Goal: Transaction & Acquisition: Book appointment/travel/reservation

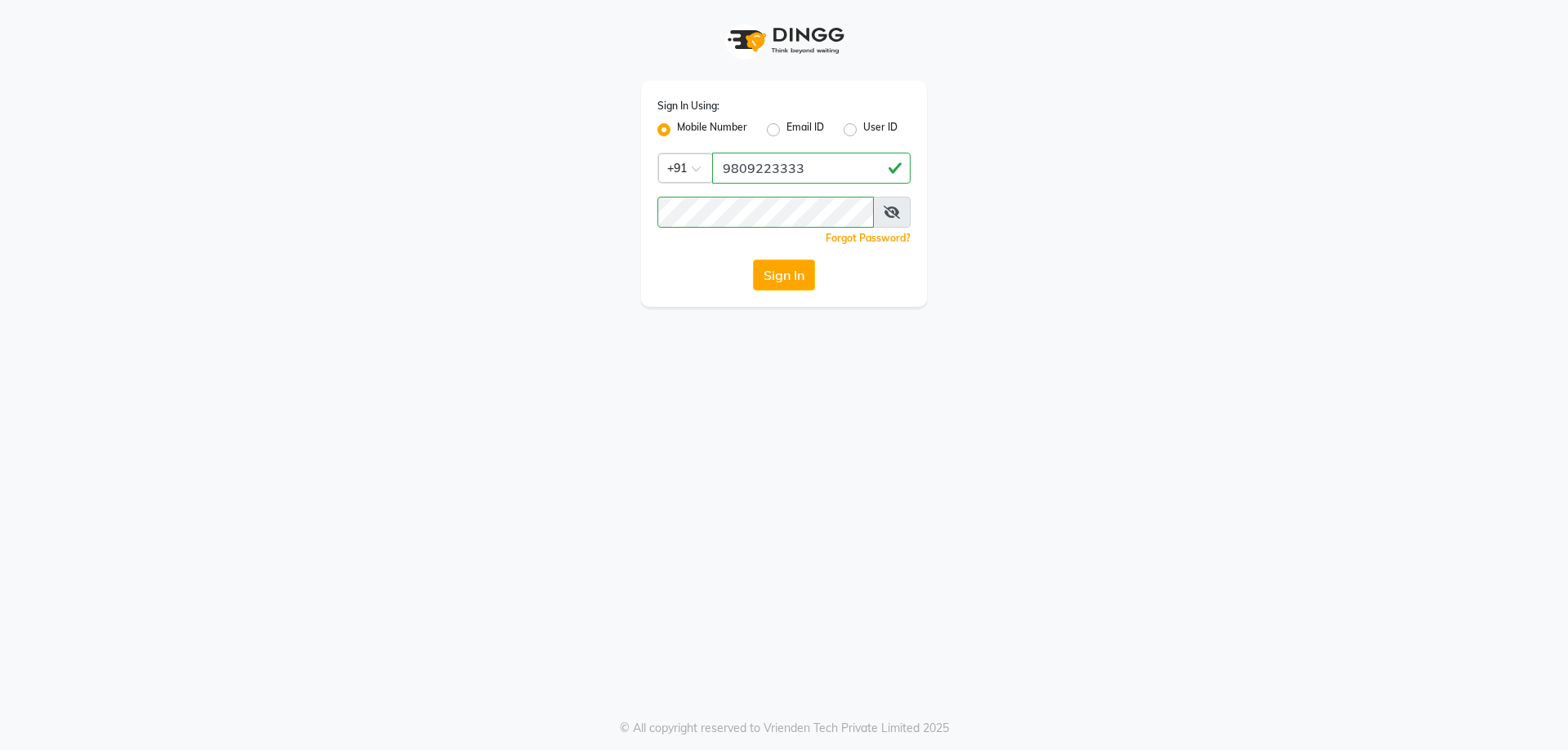
click at [776, 278] on button "Sign In" at bounding box center [784, 275] width 62 height 31
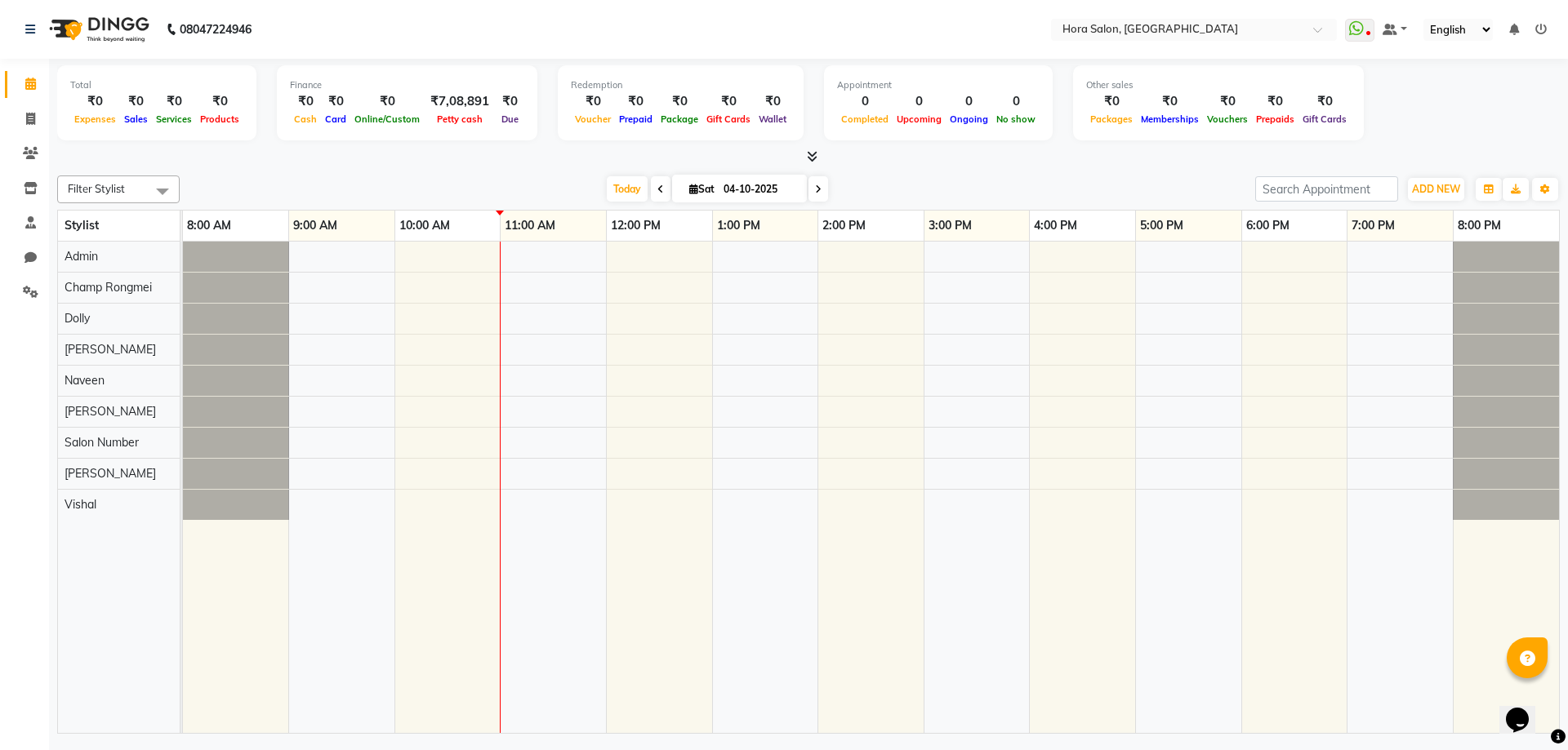
click at [1047, 284] on div at bounding box center [871, 487] width 1376 height 491
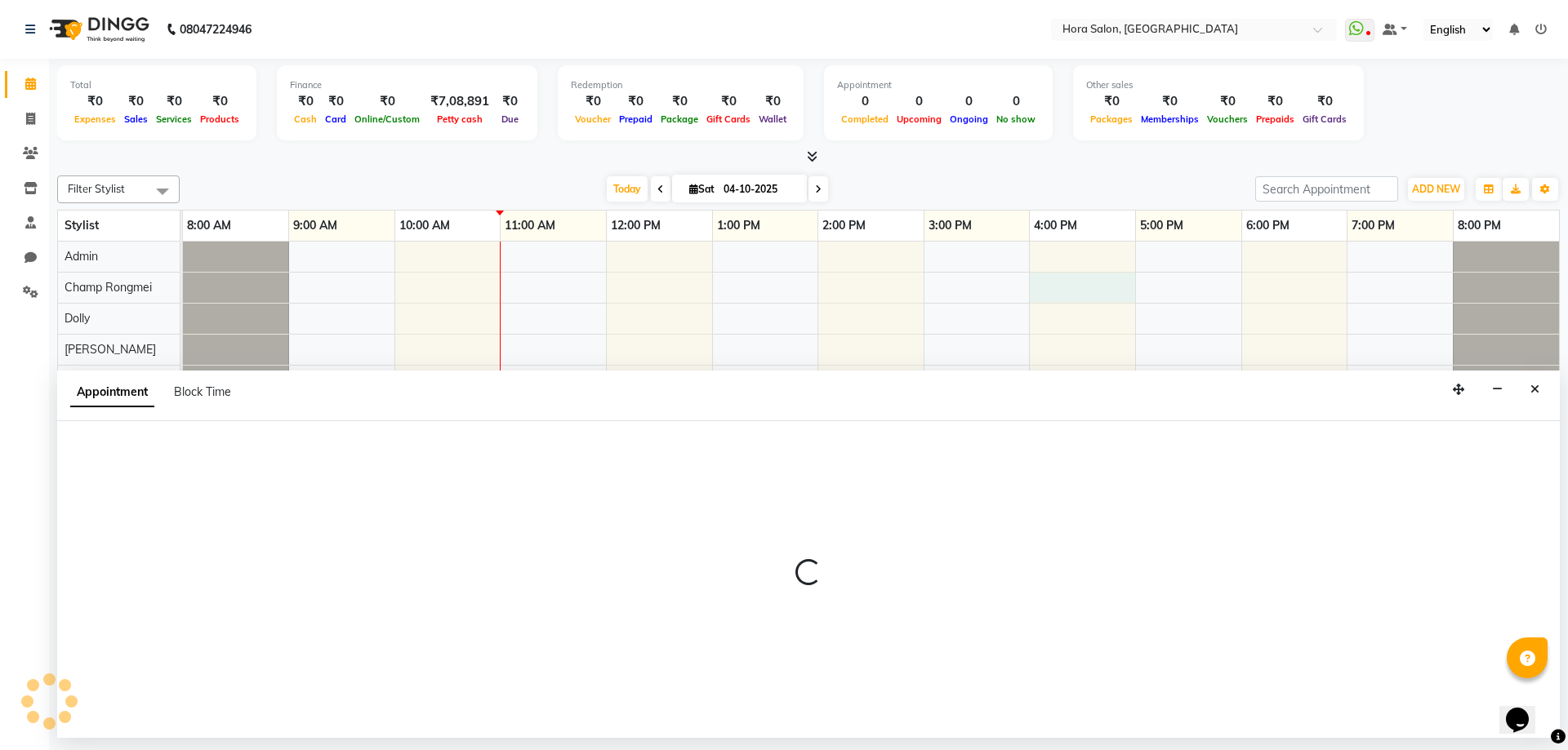
select select "76431"
select select "960"
select select "tentative"
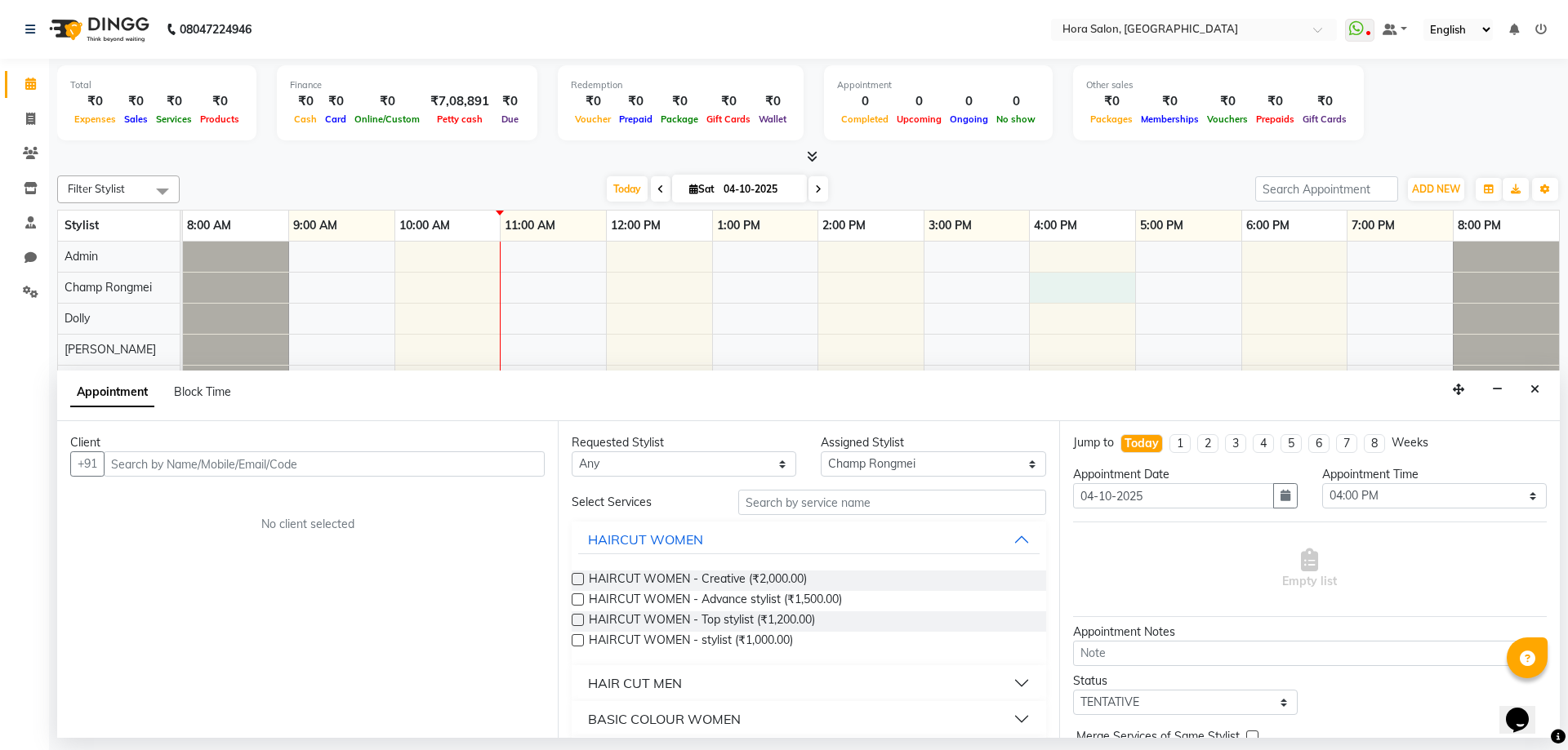
click at [273, 463] on input "text" at bounding box center [324, 464] width 441 height 25
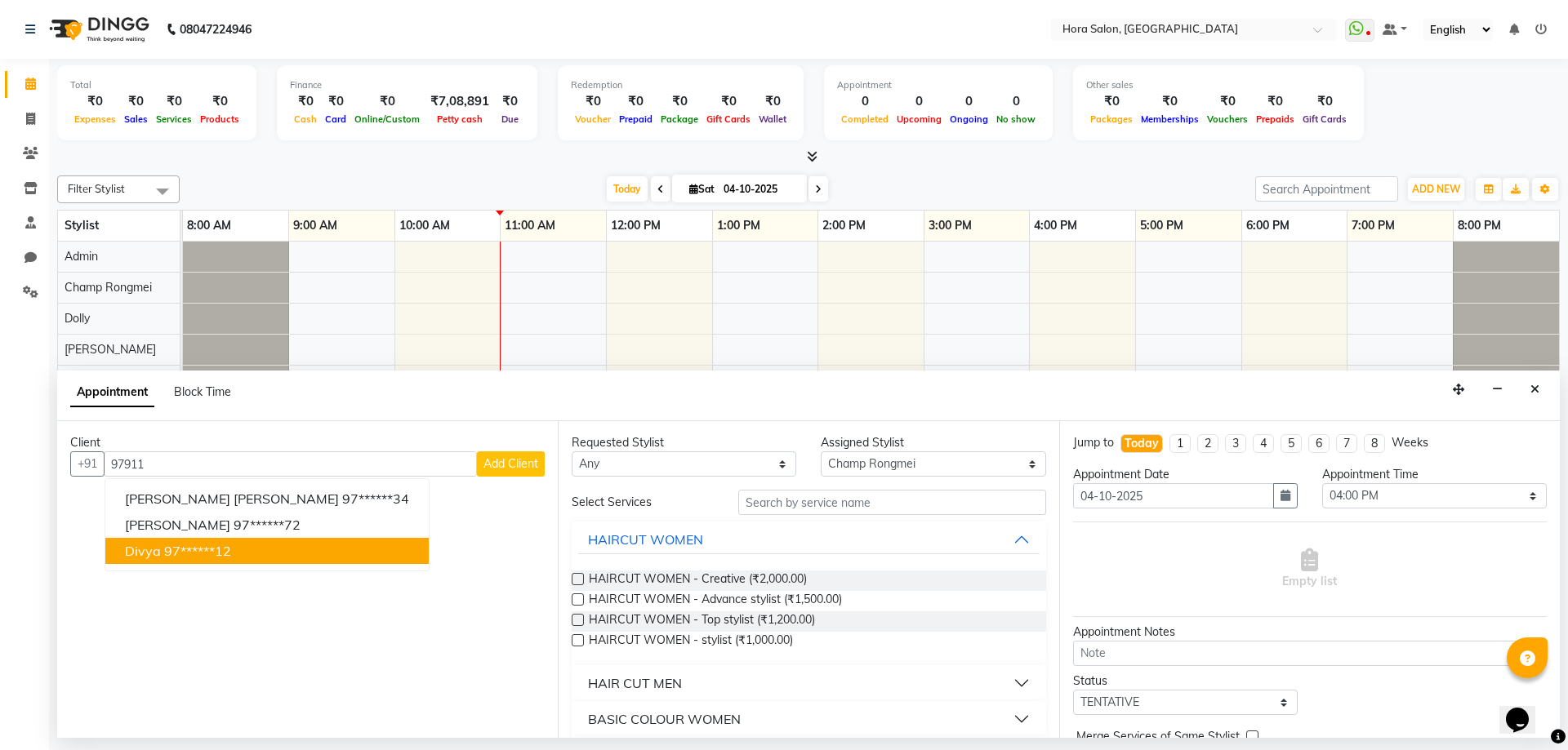
click at [205, 561] on button "Divya 97******12" at bounding box center [267, 551] width 323 height 26
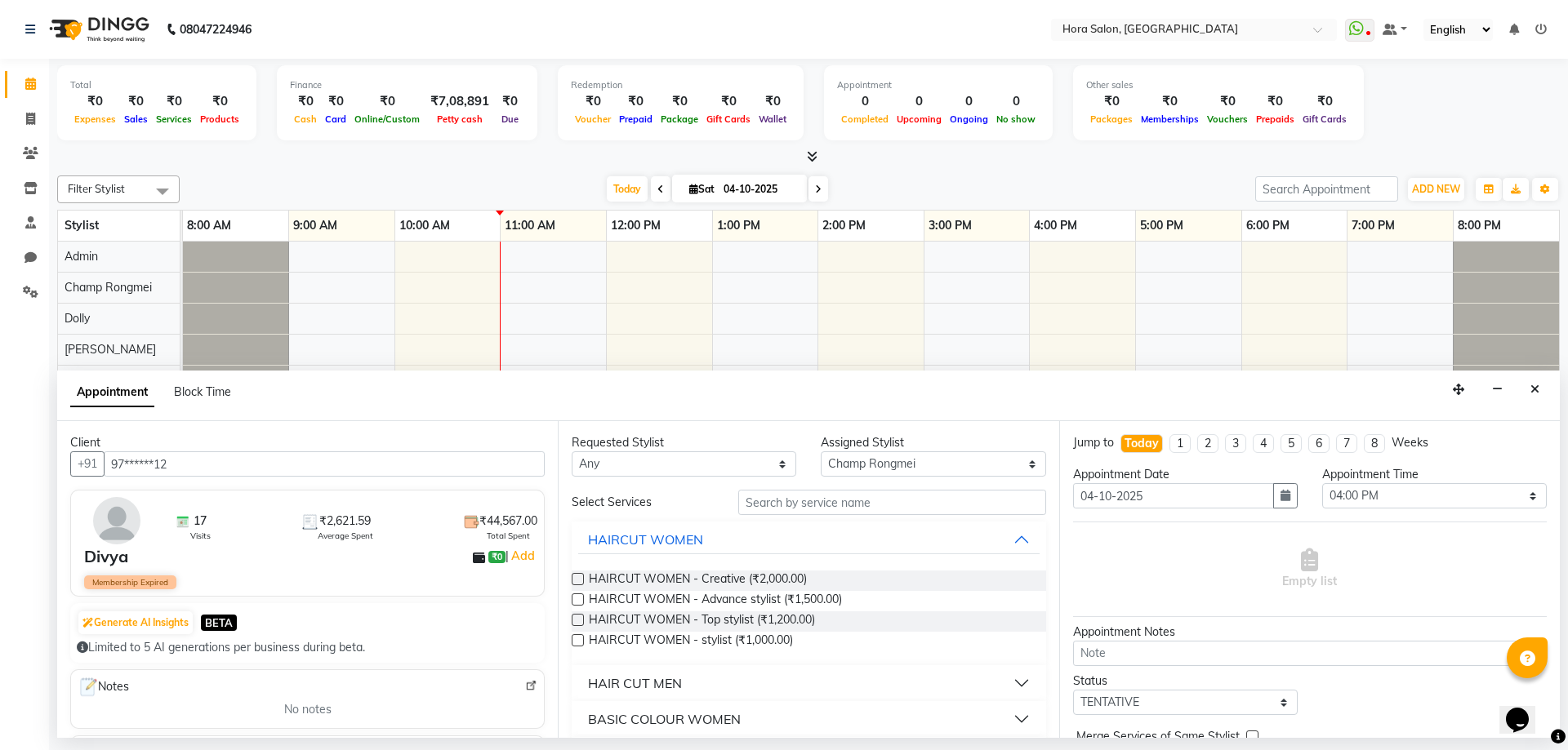
type input "97******12"
click at [788, 503] on input "text" at bounding box center [891, 503] width 308 height 25
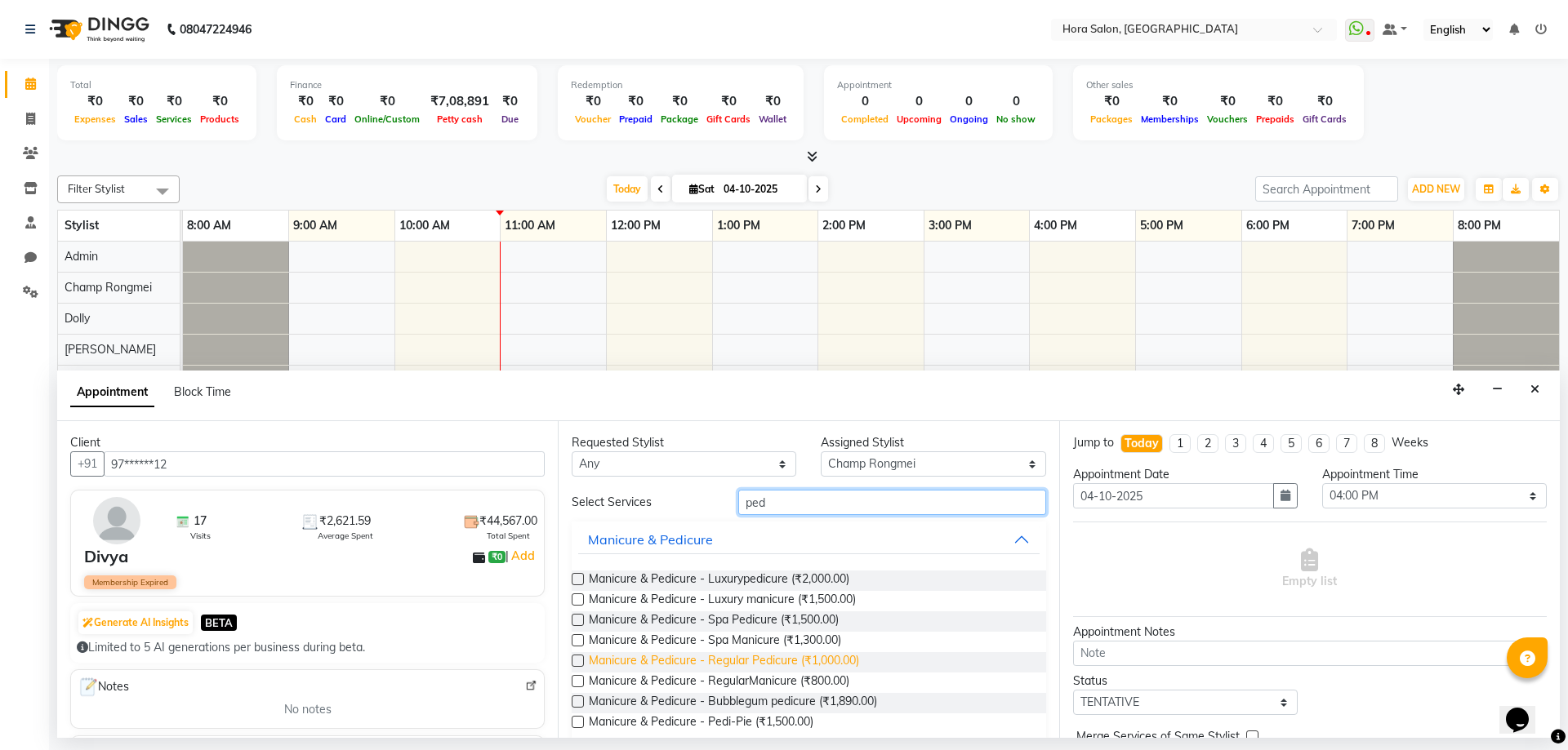
type input "ped"
click at [834, 658] on span "Manicure & Pedicure - Regular Pedicure (₹1,000.00)" at bounding box center [725, 662] width 271 height 20
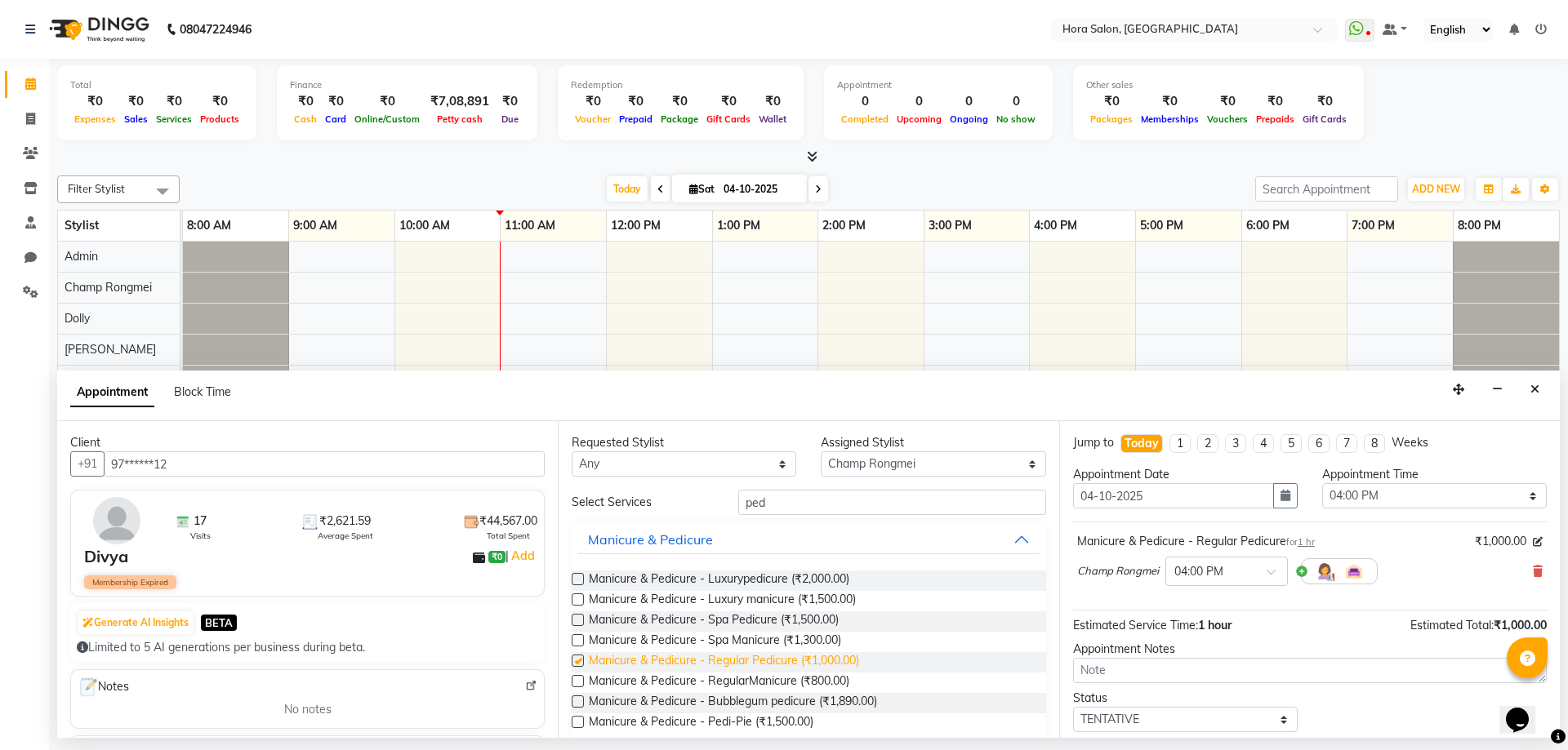
checkbox input "false"
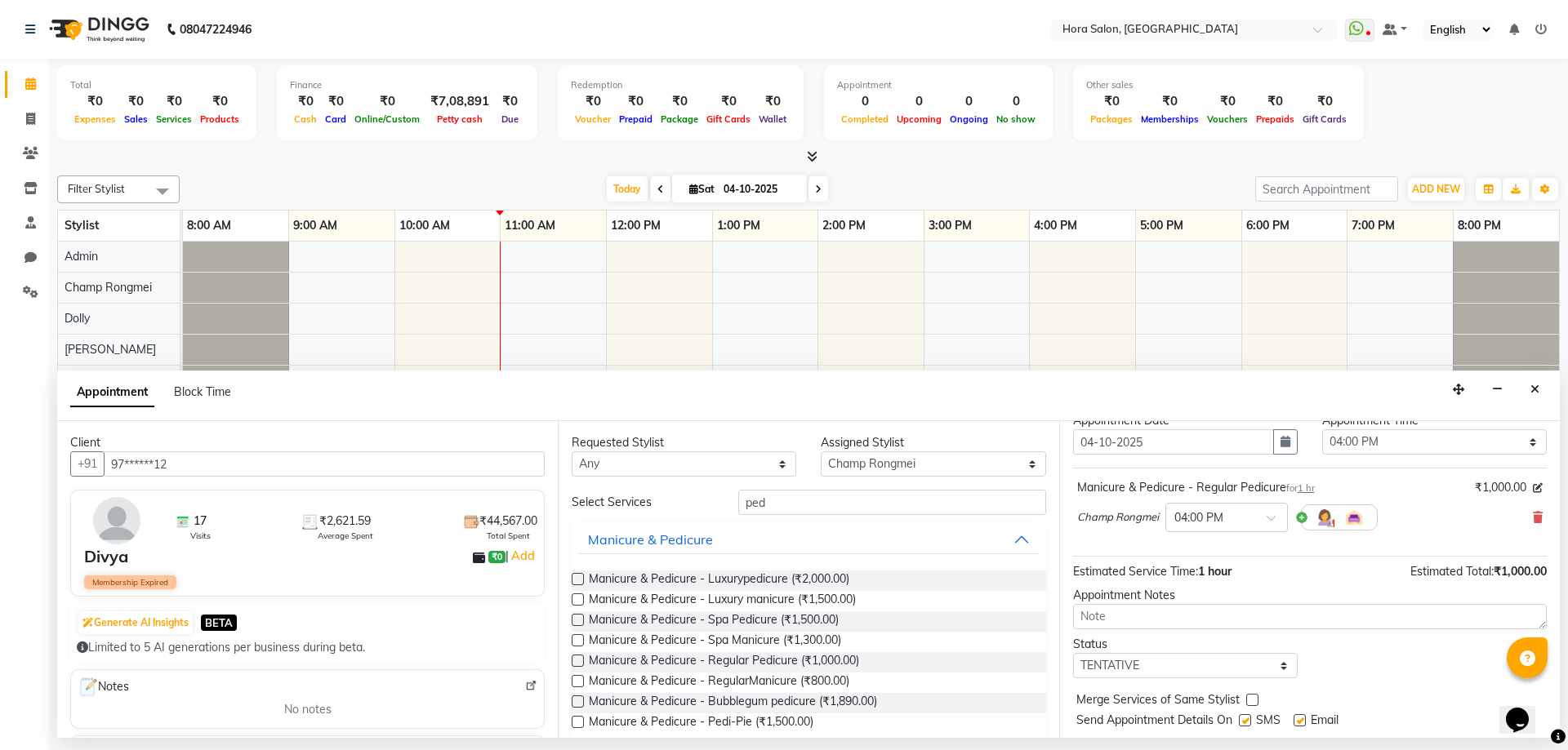
scroll to position [82, 0]
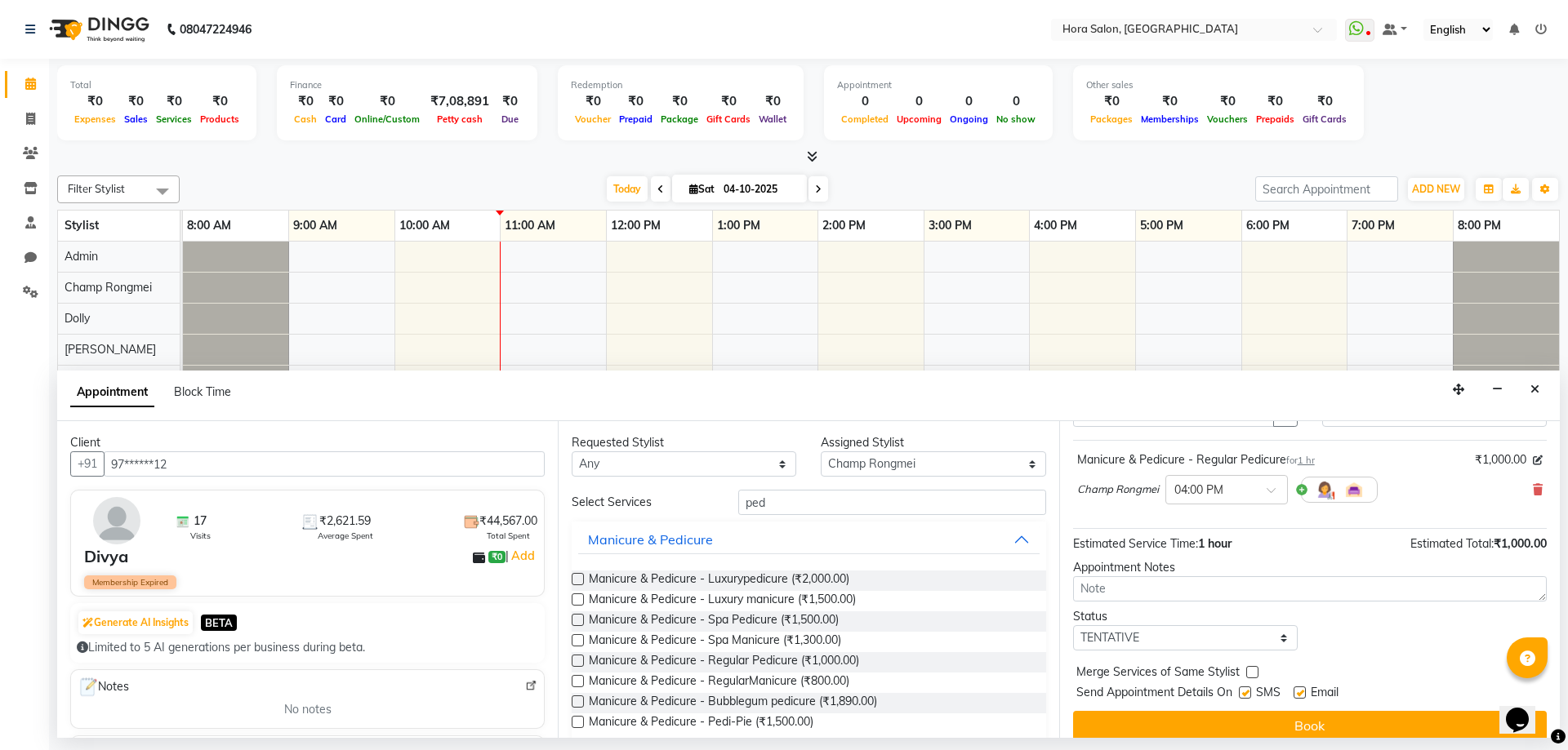
click at [1301, 692] on label at bounding box center [1299, 692] width 12 height 12
click at [1301, 692] on input "checkbox" at bounding box center [1298, 693] width 11 height 11
checkbox input "false"
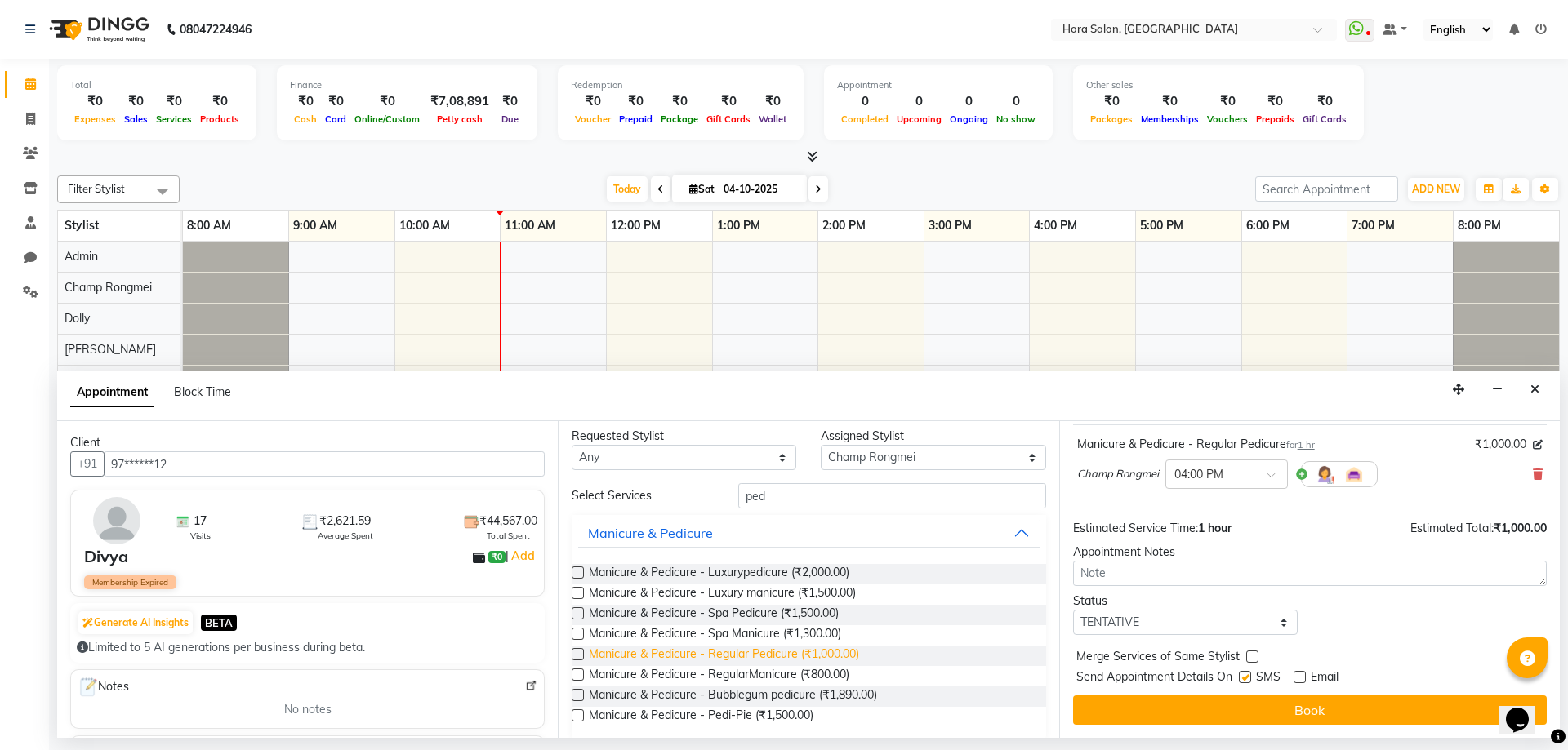
scroll to position [0, 0]
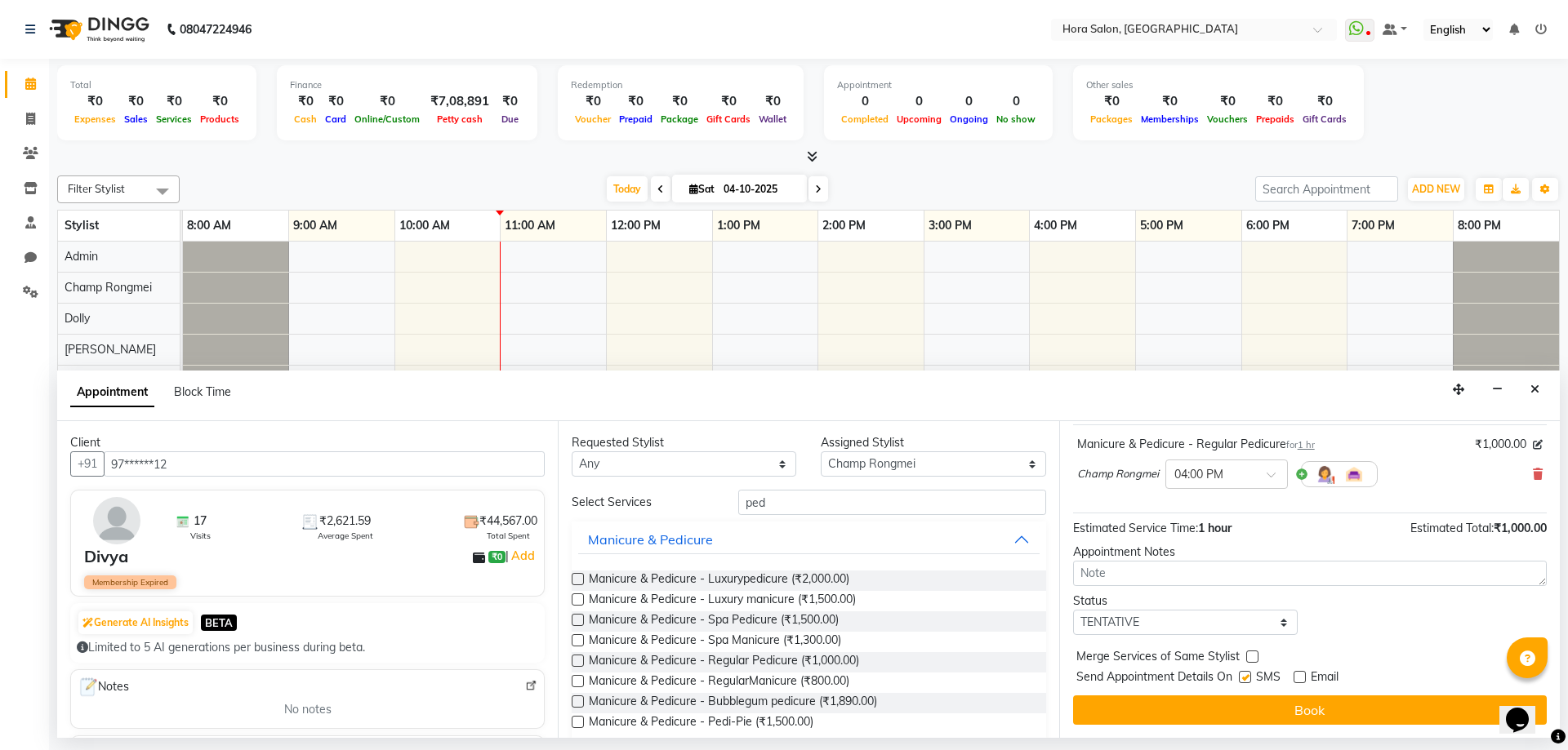
click at [1243, 675] on label at bounding box center [1245, 677] width 12 height 12
click at [1243, 675] on input "checkbox" at bounding box center [1244, 678] width 11 height 11
checkbox input "false"
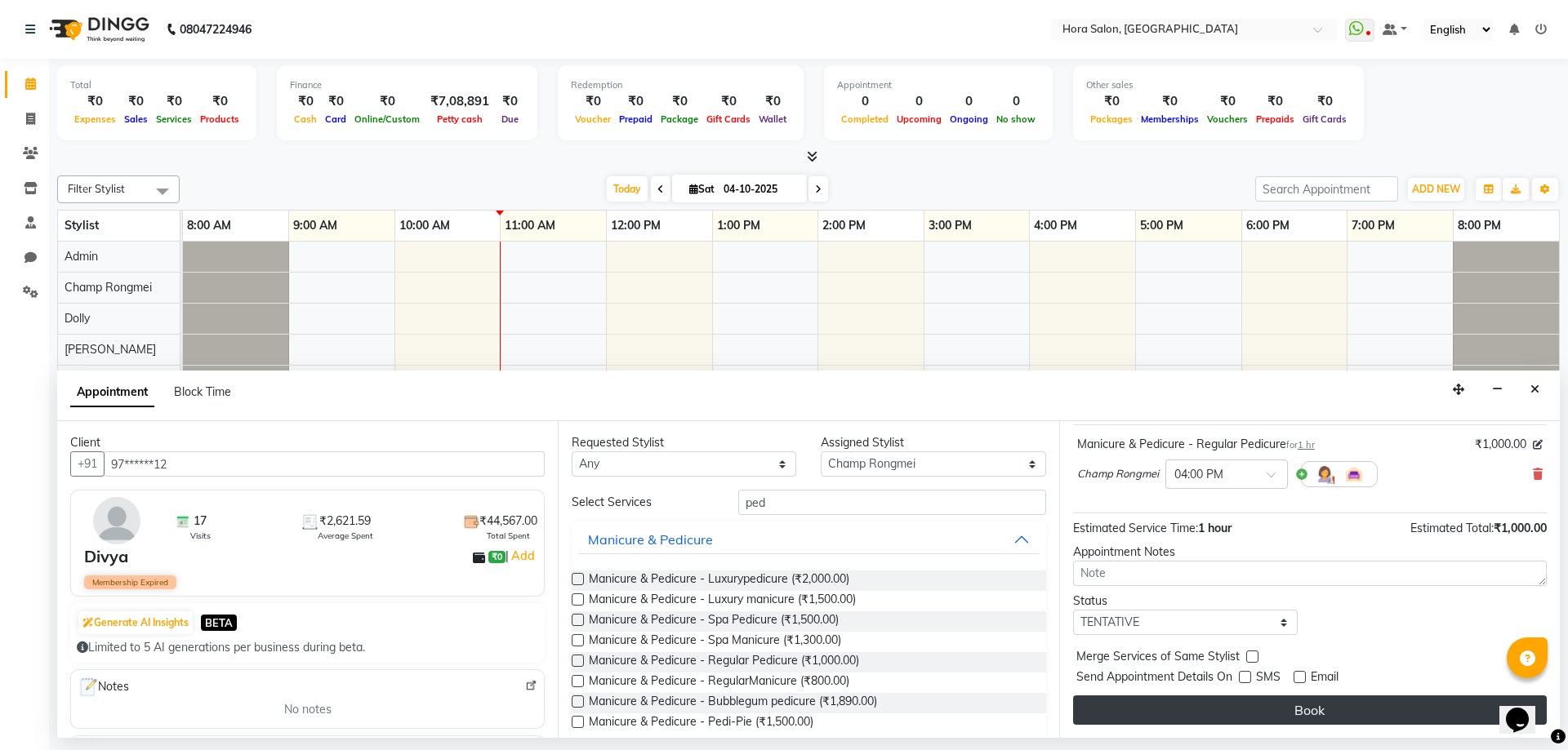
click at [1279, 707] on button "Book" at bounding box center [1310, 710] width 474 height 30
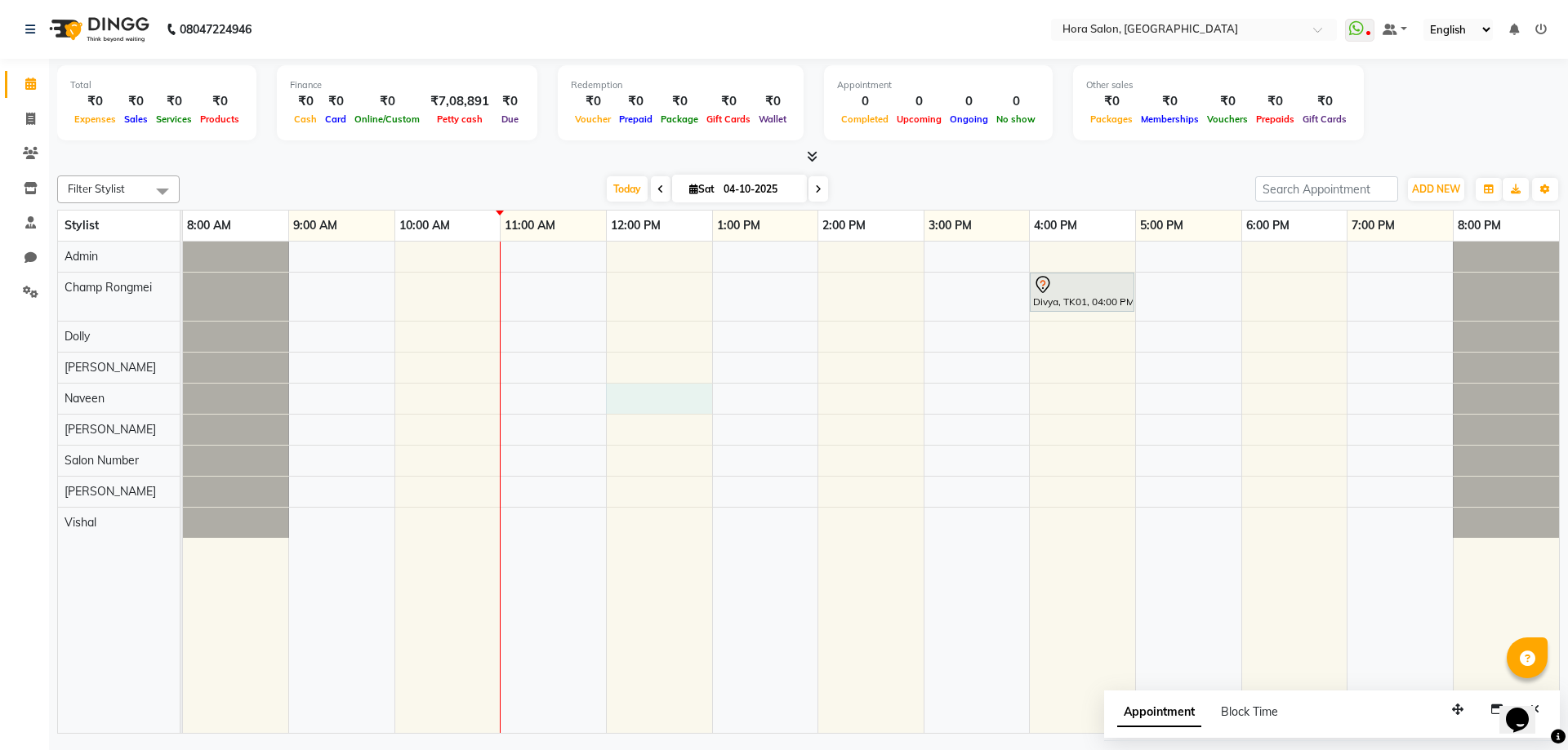
click at [672, 393] on div "Divya, TK01, 04:00 PM-05:00 PM, Manicure & Pedicure - Regular Pedicure" at bounding box center [871, 487] width 1376 height 491
select select "76433"
select select "720"
select select "tentative"
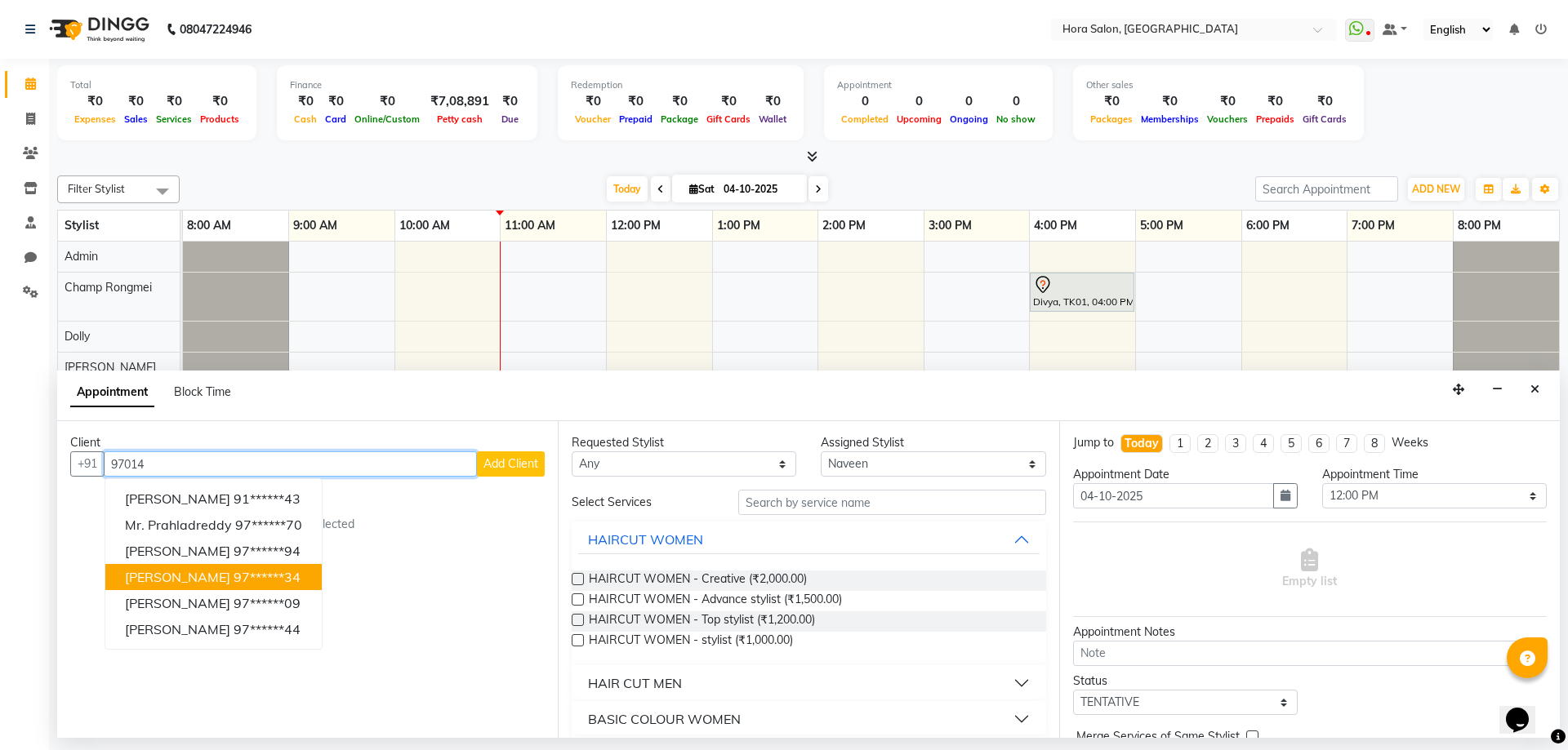
click at [255, 578] on ngb-highlight "97******34" at bounding box center [267, 576] width 67 height 16
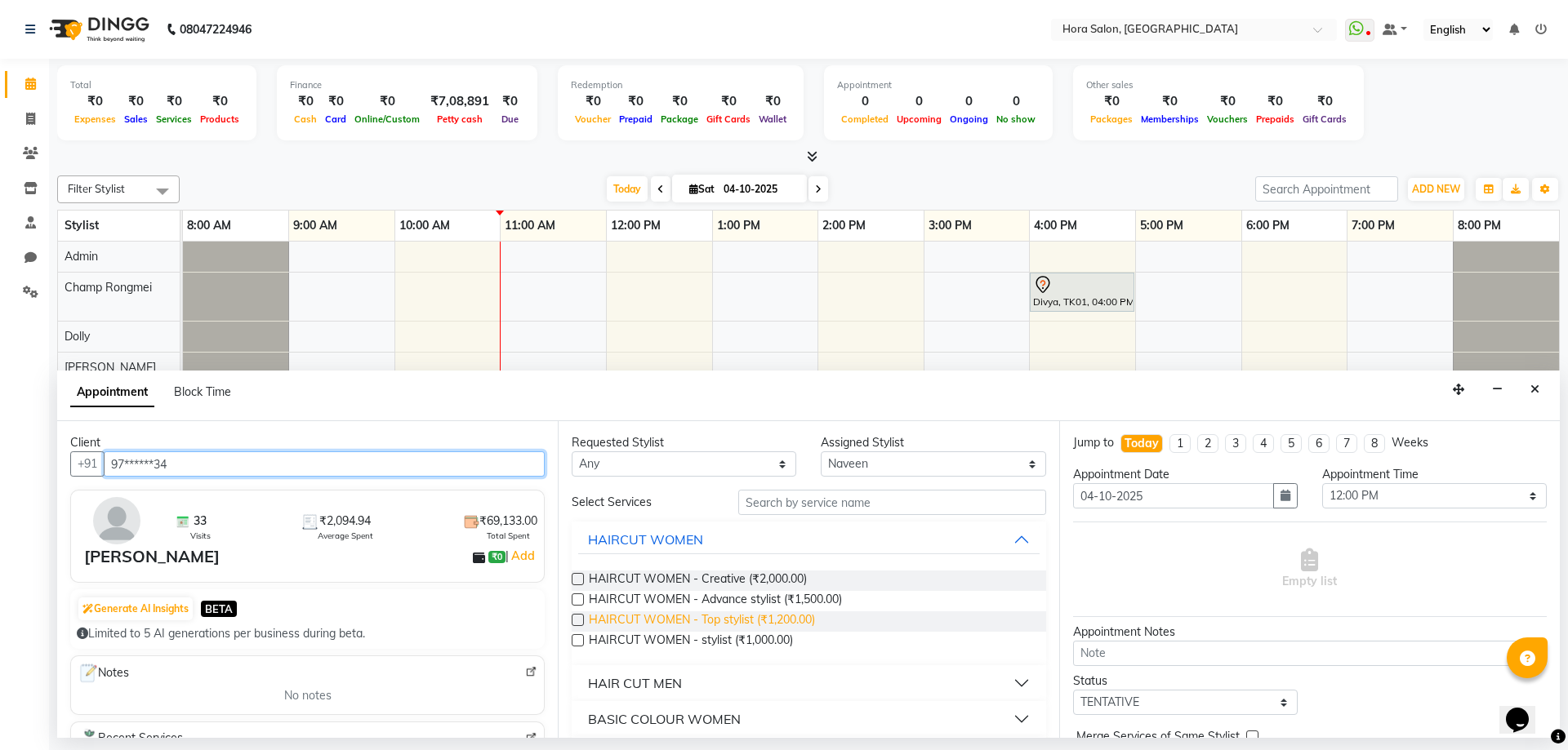
scroll to position [82, 0]
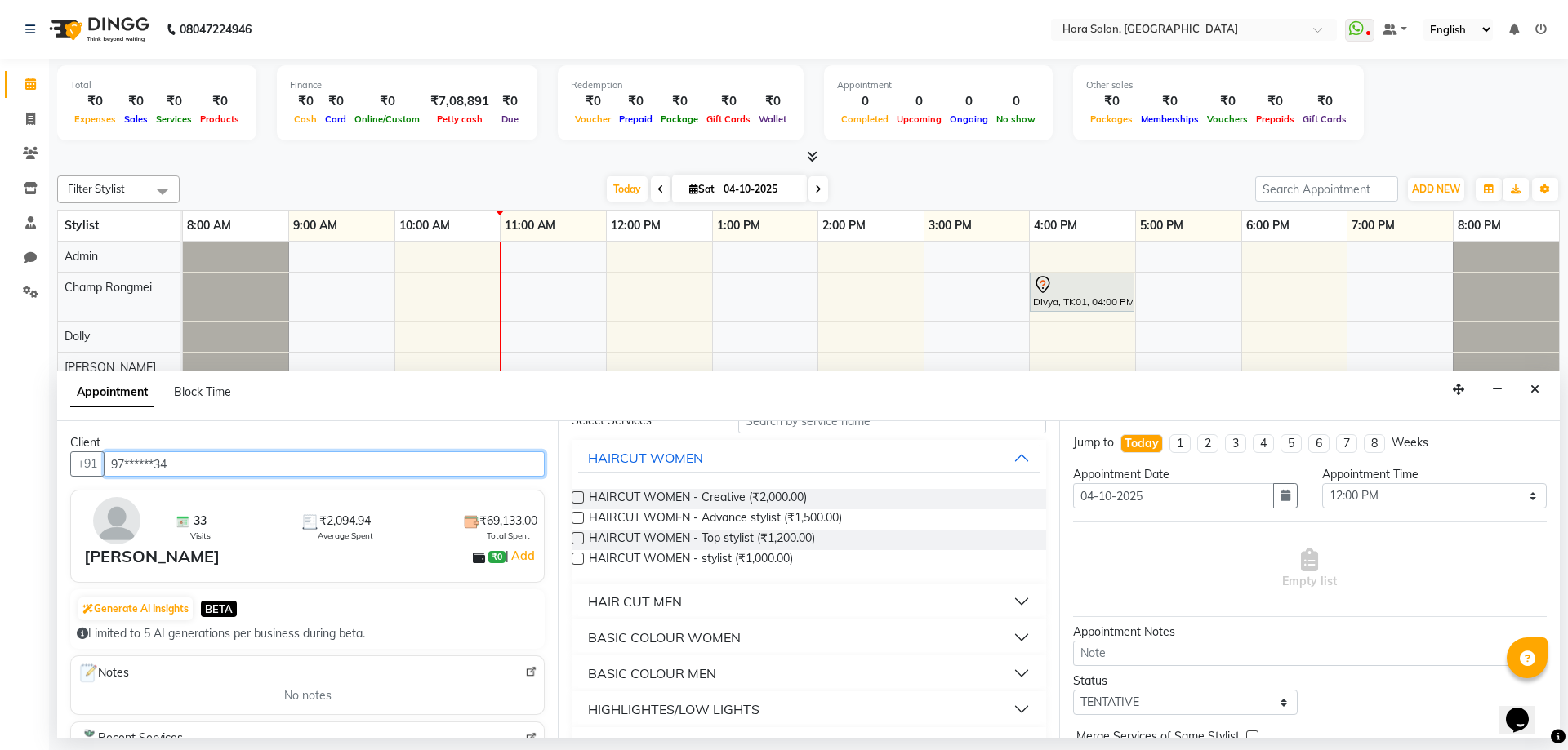
type input "97******34"
click at [732, 596] on button "HAIR CUT MEN" at bounding box center [809, 601] width 461 height 30
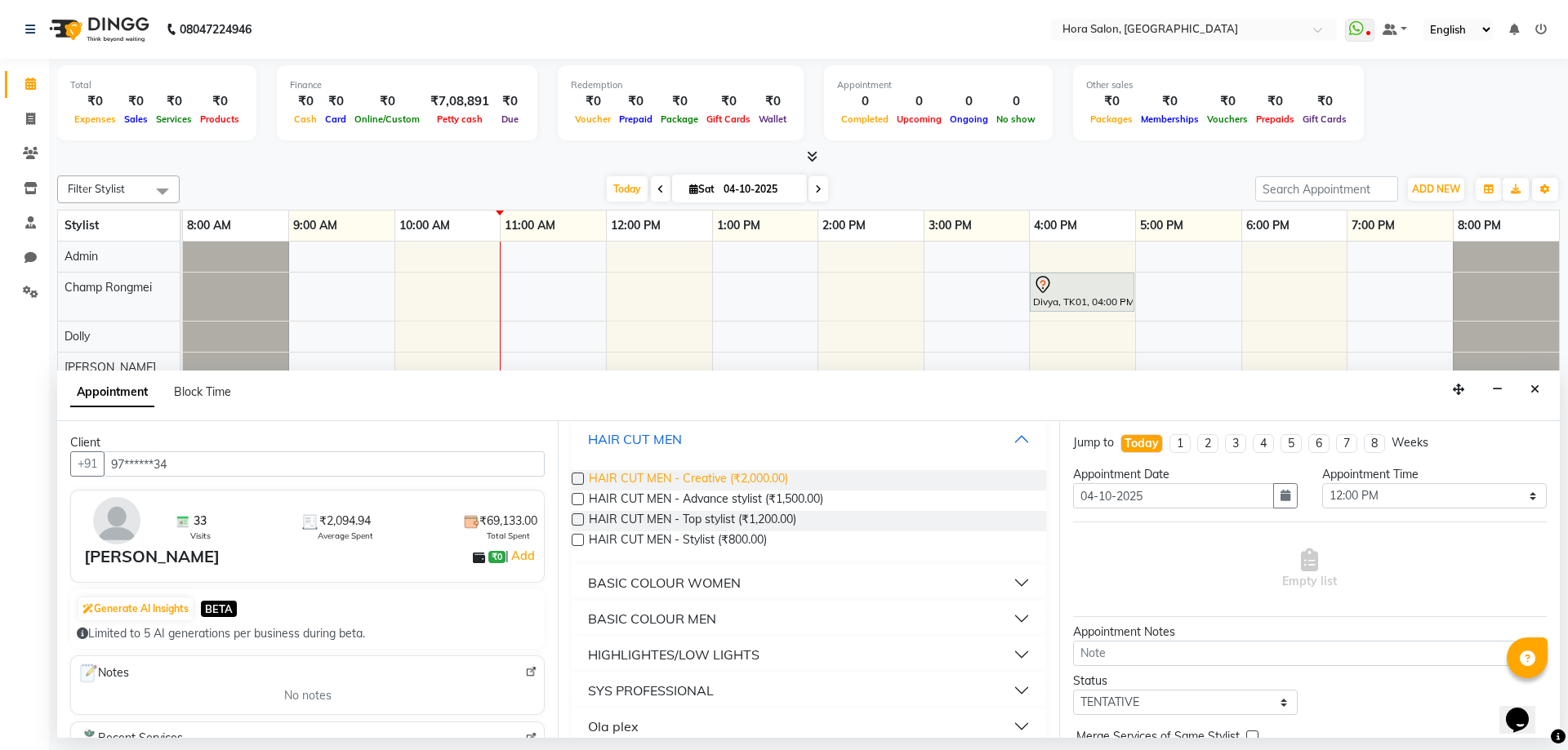
scroll to position [245, 0]
click at [713, 473] on span "HAIR CUT MEN - Creative (₹2,000.00)" at bounding box center [689, 479] width 200 height 20
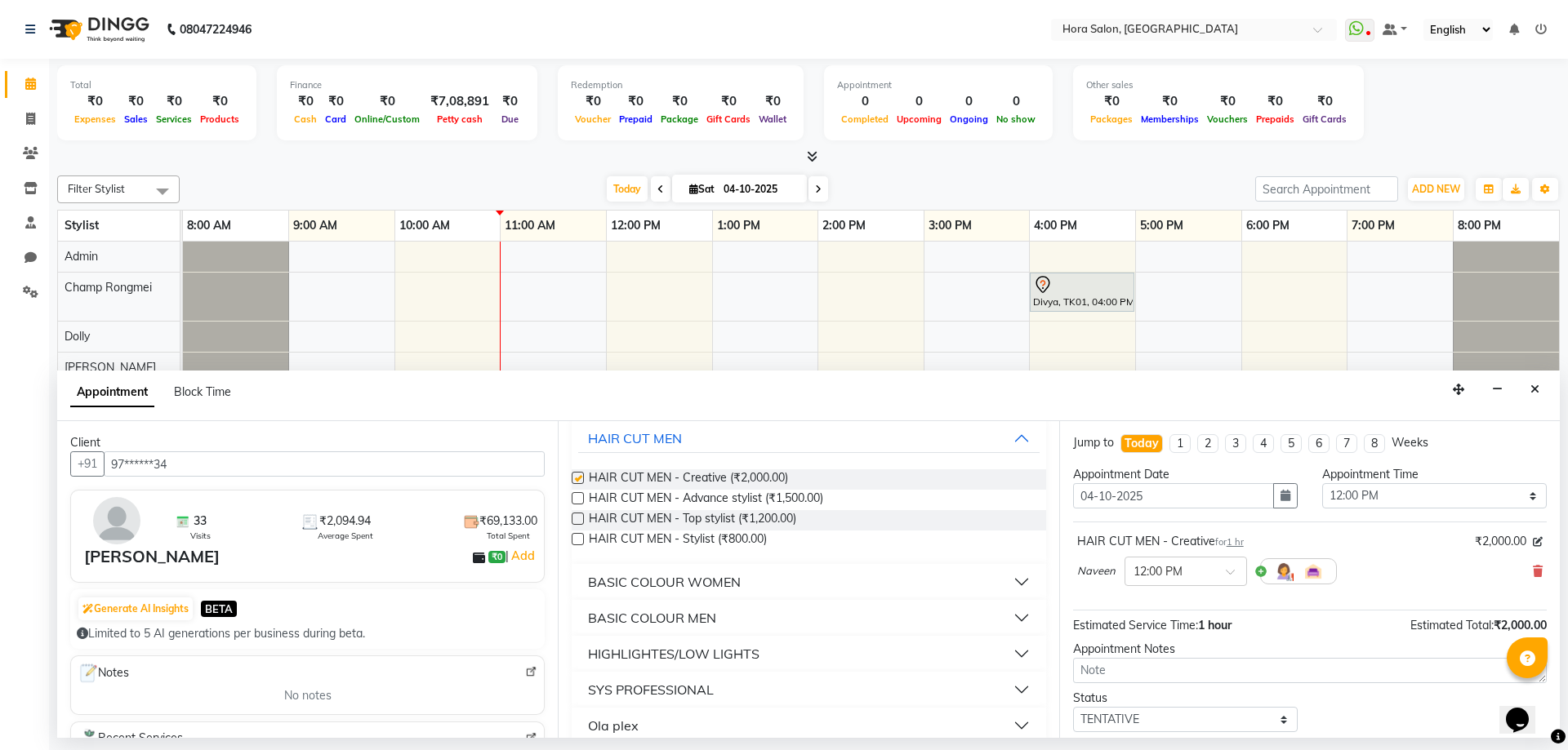
checkbox input "false"
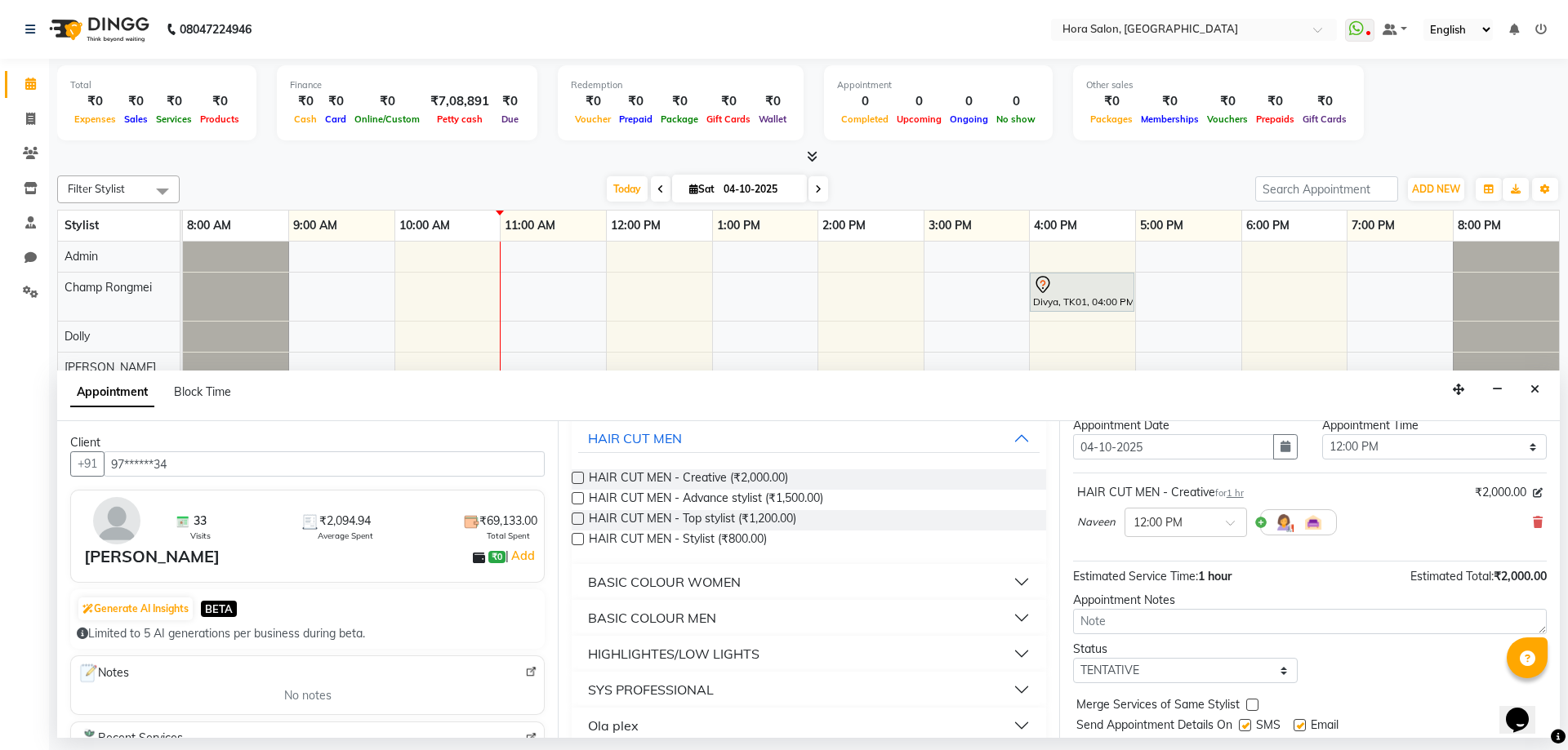
scroll to position [97, 0]
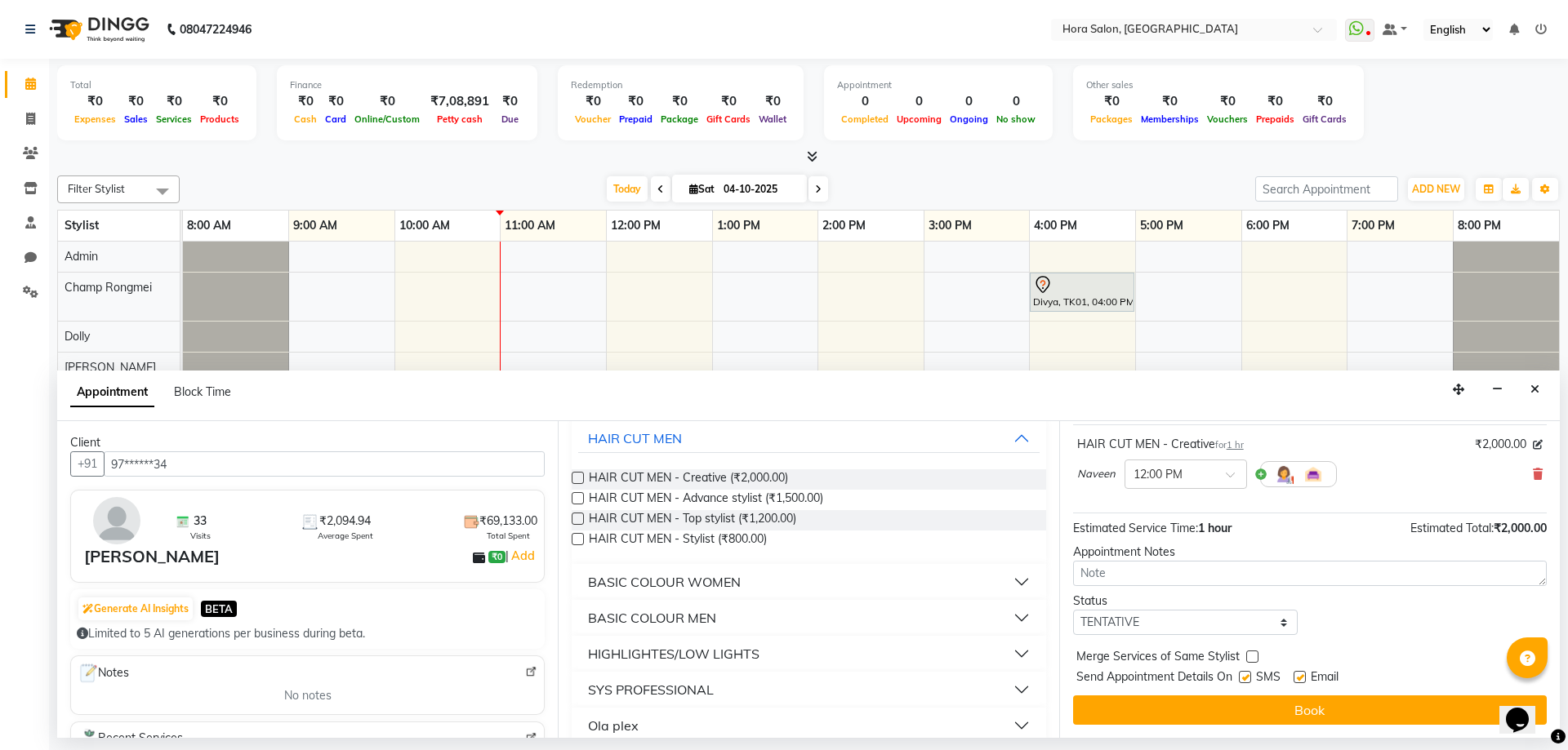
click at [1301, 678] on label at bounding box center [1299, 677] width 12 height 12
click at [1301, 678] on input "checkbox" at bounding box center [1298, 678] width 11 height 11
checkbox input "false"
click at [1246, 677] on label at bounding box center [1245, 677] width 12 height 12
click at [1246, 677] on input "checkbox" at bounding box center [1244, 678] width 11 height 11
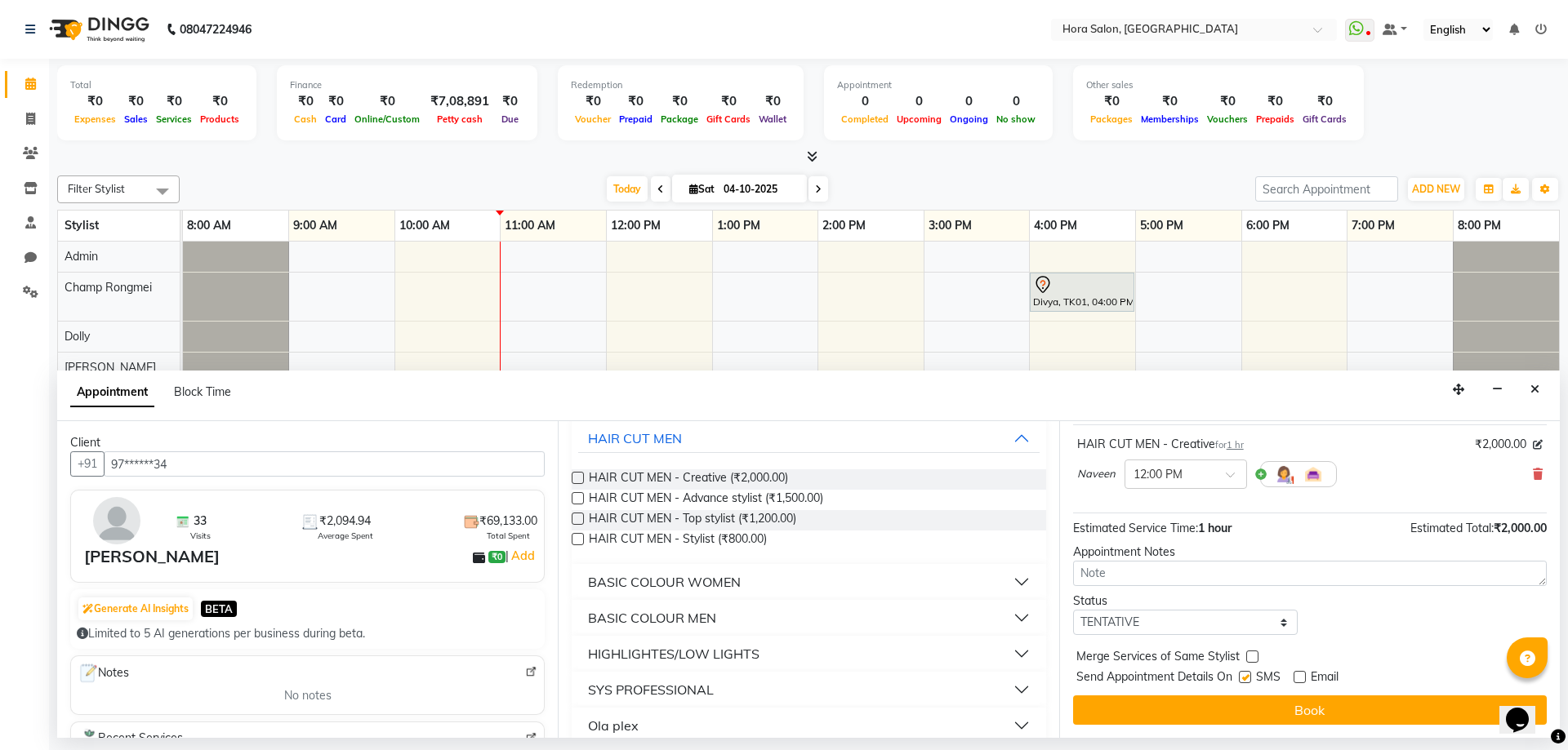
checkbox input "false"
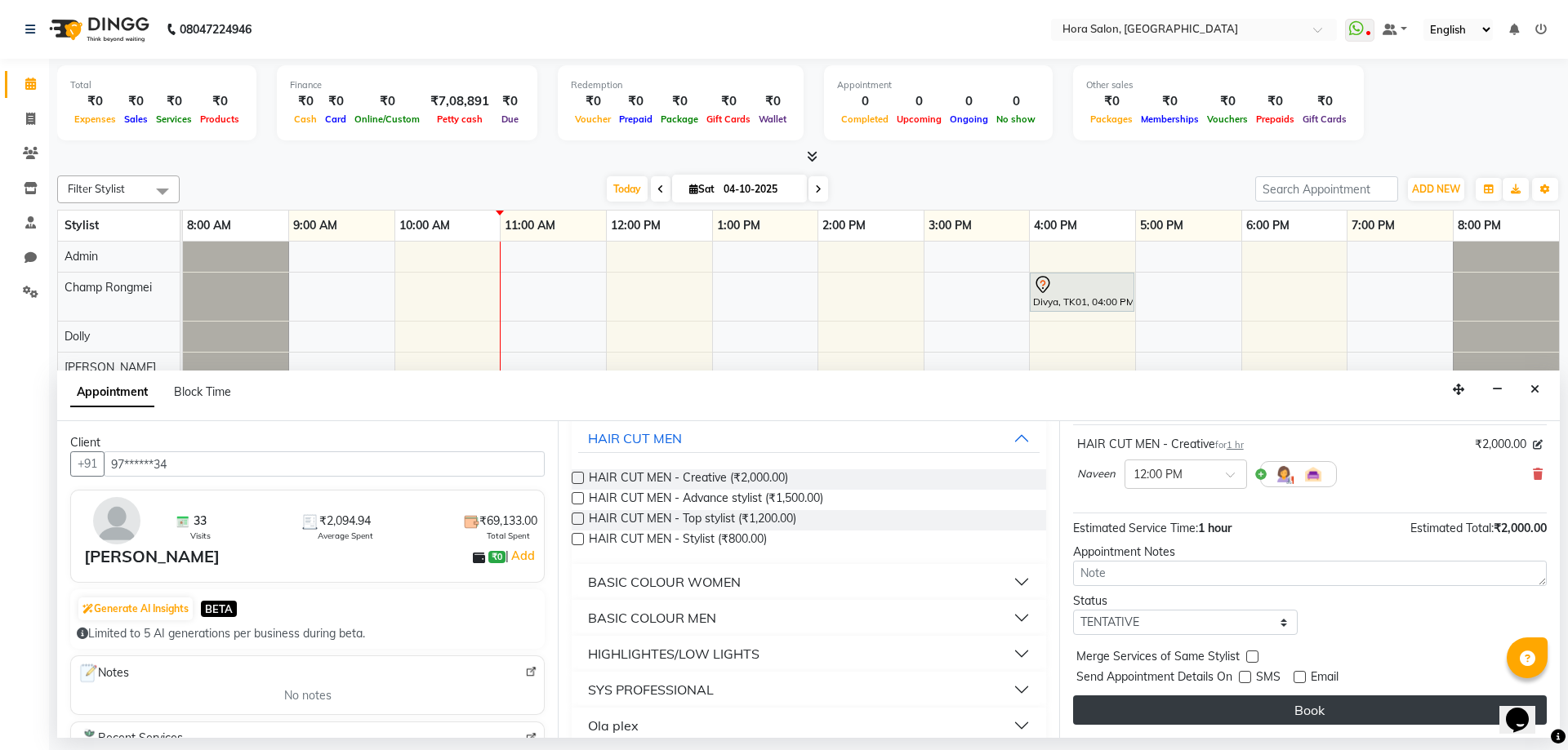
click at [1269, 709] on button "Book" at bounding box center [1310, 710] width 474 height 30
